Goal: Information Seeking & Learning: Check status

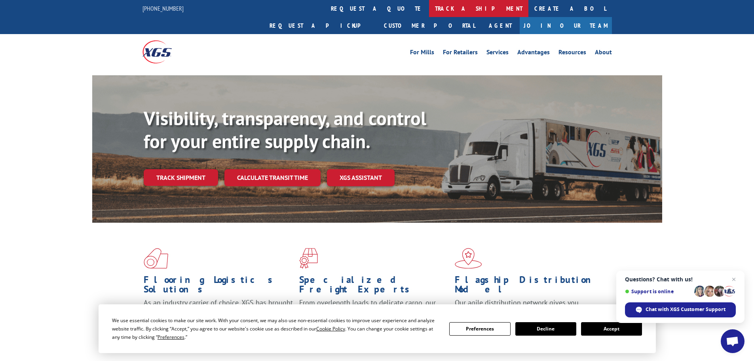
click at [429, 8] on link "track a shipment" at bounding box center [478, 8] width 99 height 17
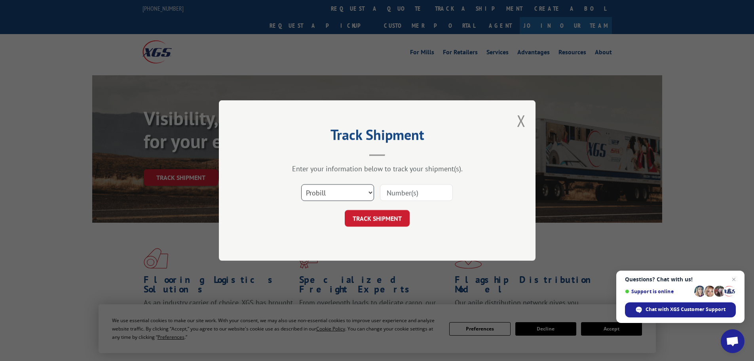
click at [332, 193] on select "Select category... Probill BOL PO" at bounding box center [337, 192] width 73 height 17
select select "po"
click at [301, 184] on select "Select category... Probill BOL PO" at bounding box center [337, 192] width 73 height 17
click at [405, 195] on input at bounding box center [416, 192] width 73 height 17
paste input "02505893"
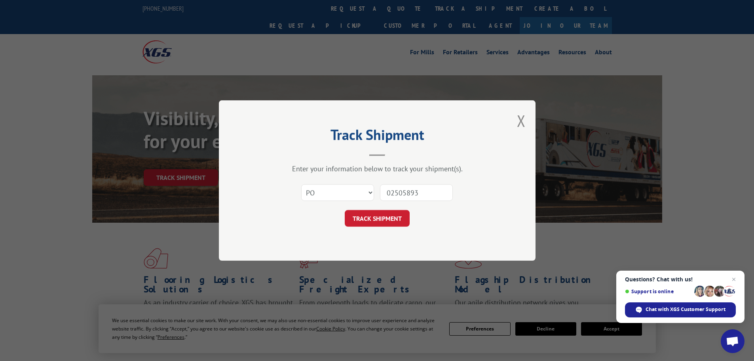
type input "02505893"
click at [345, 210] on button "TRACK SHIPMENT" at bounding box center [377, 218] width 65 height 17
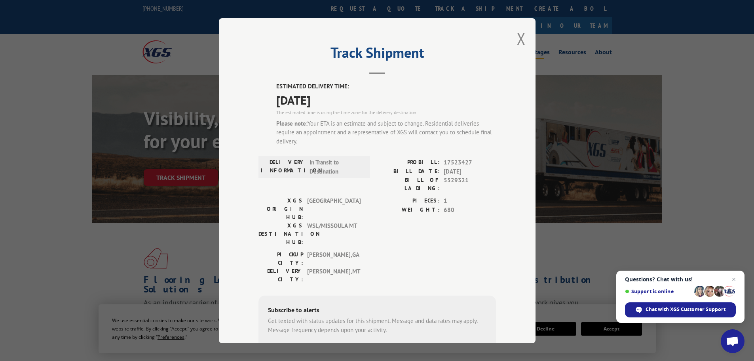
click at [519, 37] on button "Close modal" at bounding box center [521, 38] width 9 height 21
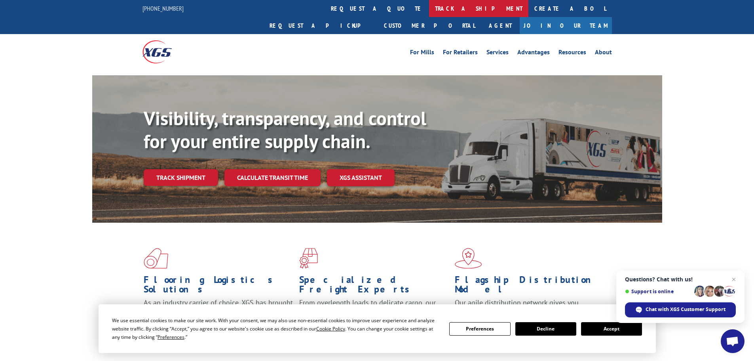
click at [429, 8] on link "track a shipment" at bounding box center [478, 8] width 99 height 17
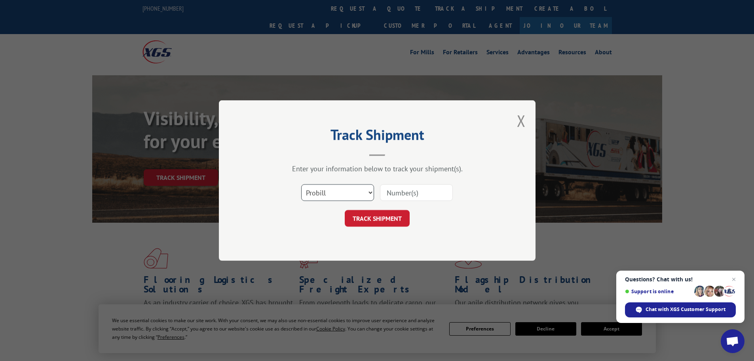
click at [341, 195] on select "Select category... Probill BOL PO" at bounding box center [337, 192] width 73 height 17
select select "po"
click at [301, 184] on select "Select category... Probill BOL PO" at bounding box center [337, 192] width 73 height 17
click at [399, 195] on input at bounding box center [416, 192] width 73 height 17
paste input "02505893"
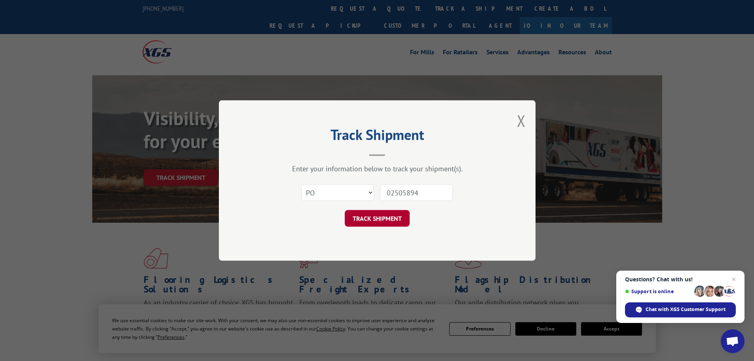
type input "02505894"
click at [383, 220] on button "TRACK SHIPMENT" at bounding box center [377, 218] width 65 height 17
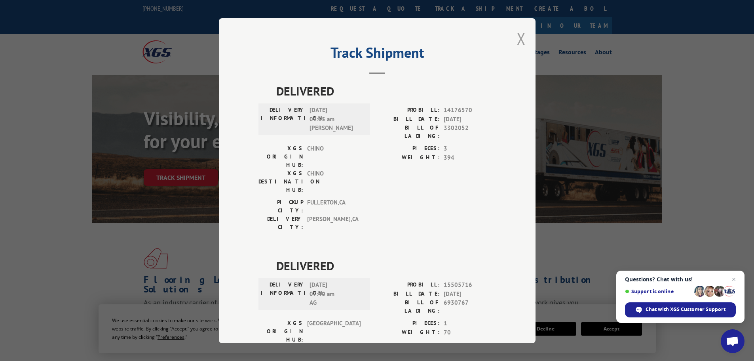
click at [517, 42] on button "Close modal" at bounding box center [521, 38] width 9 height 21
